Goal: Information Seeking & Learning: Learn about a topic

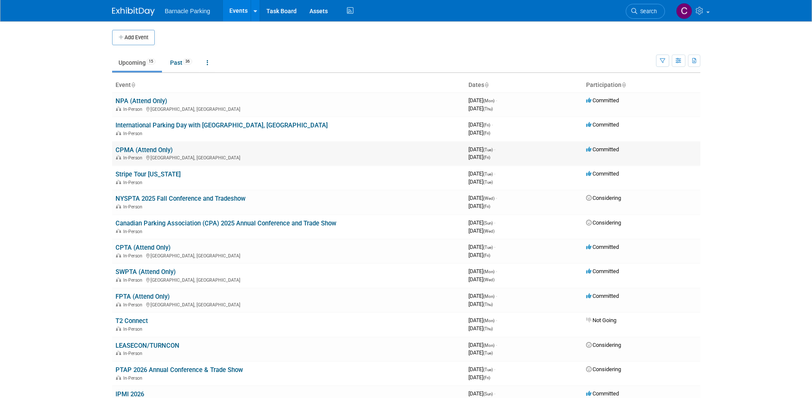
click at [166, 149] on link "CPMA (Attend Only)" at bounding box center [143, 150] width 57 height 8
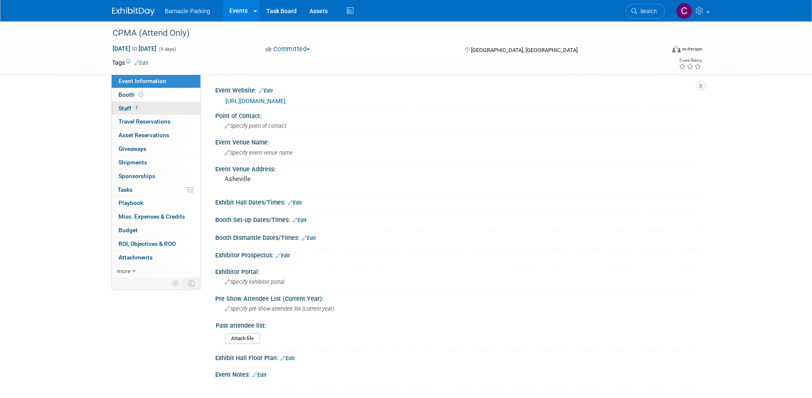
click at [132, 110] on span "Staff 1" at bounding box center [128, 108] width 21 height 7
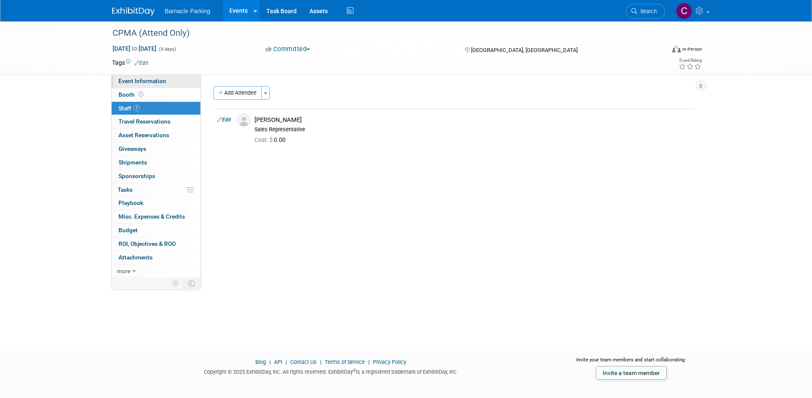
click at [146, 80] on span "Event Information" at bounding box center [142, 81] width 48 height 7
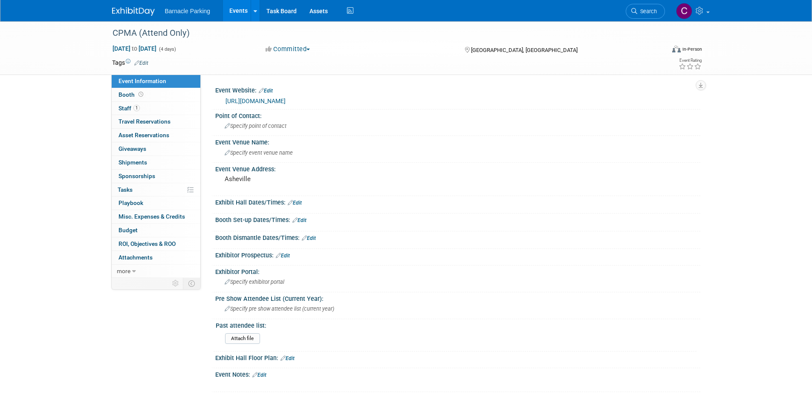
click at [286, 101] on link "https://www.carolinasparking.org/annual-fall-conference" at bounding box center [255, 101] width 60 height 7
